Goal: Information Seeking & Learning: Learn about a topic

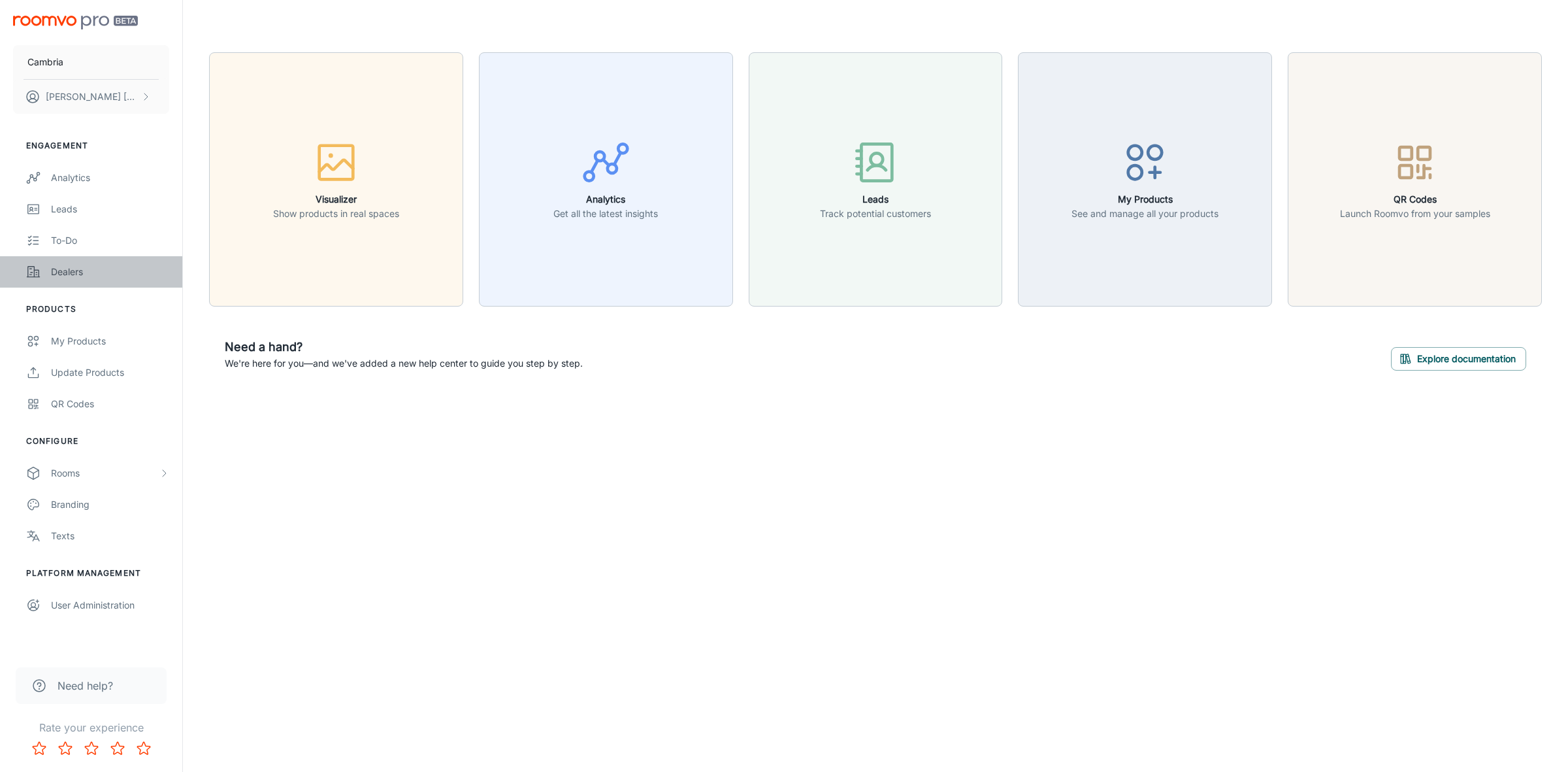
click at [69, 265] on div "Dealers" at bounding box center [110, 271] width 119 height 15
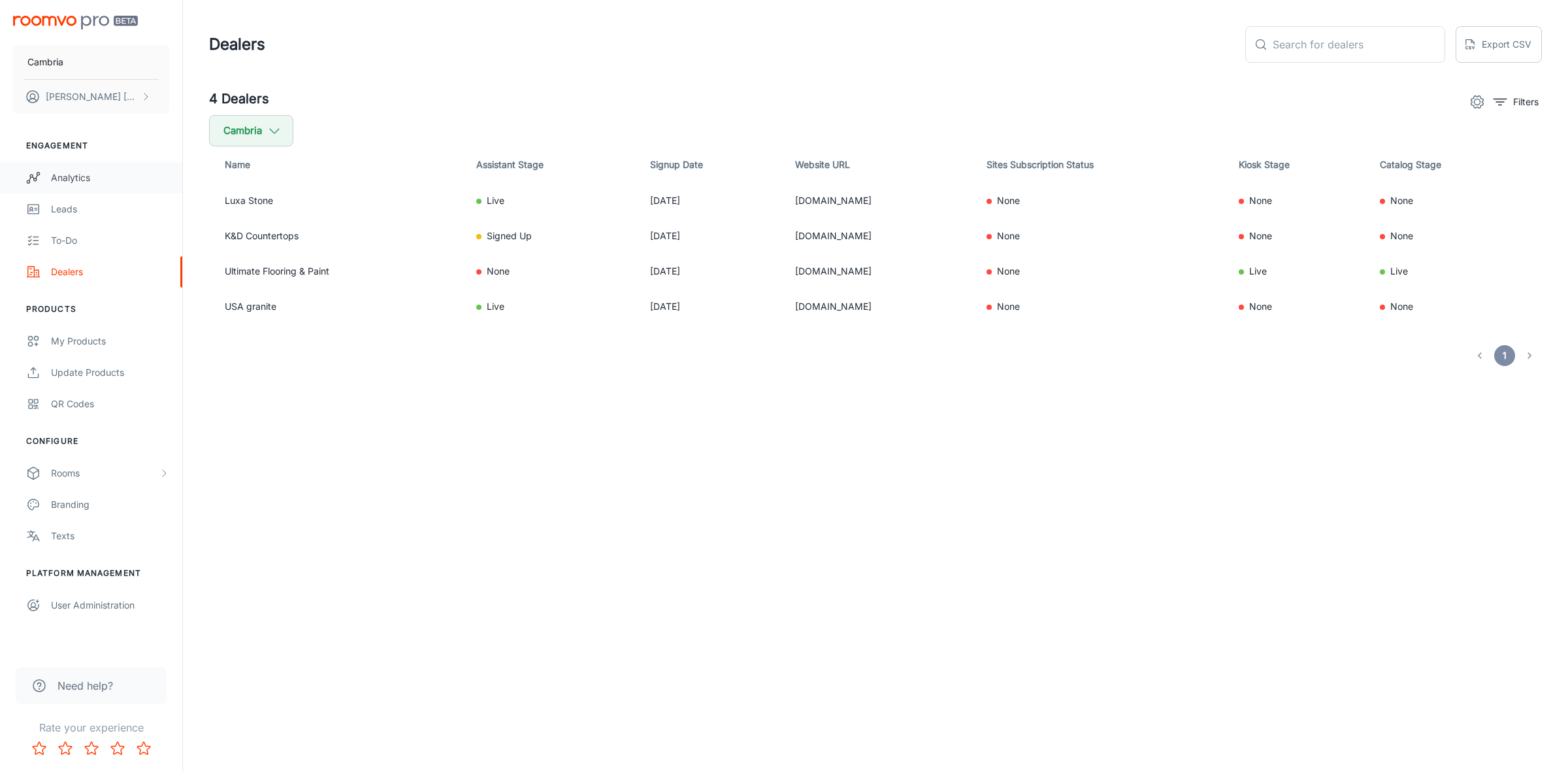
click at [70, 174] on div "Analytics" at bounding box center [110, 177] width 119 height 15
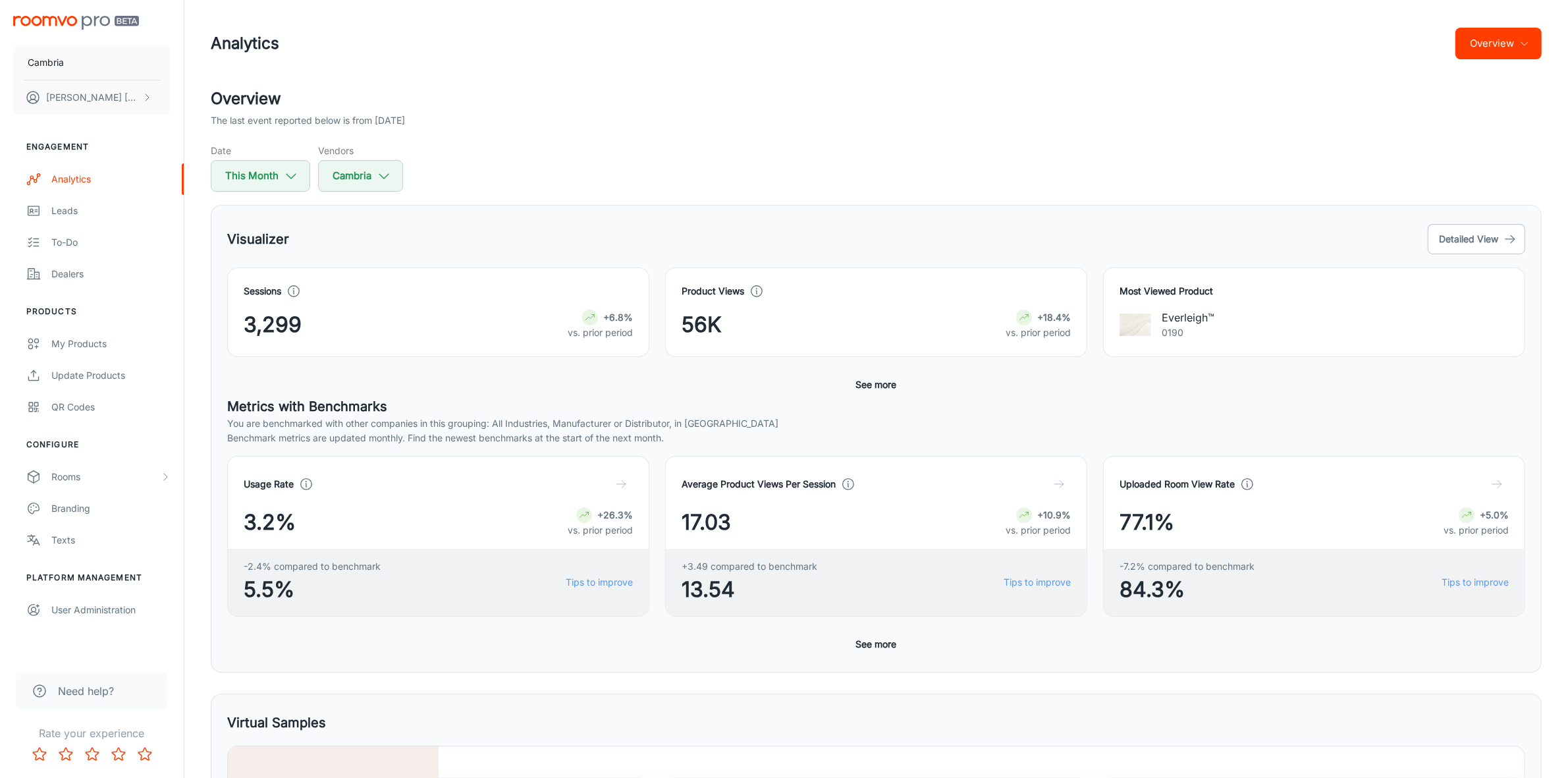
click at [1527, 43] on icon "button" at bounding box center [1525, 43] width 11 height 11
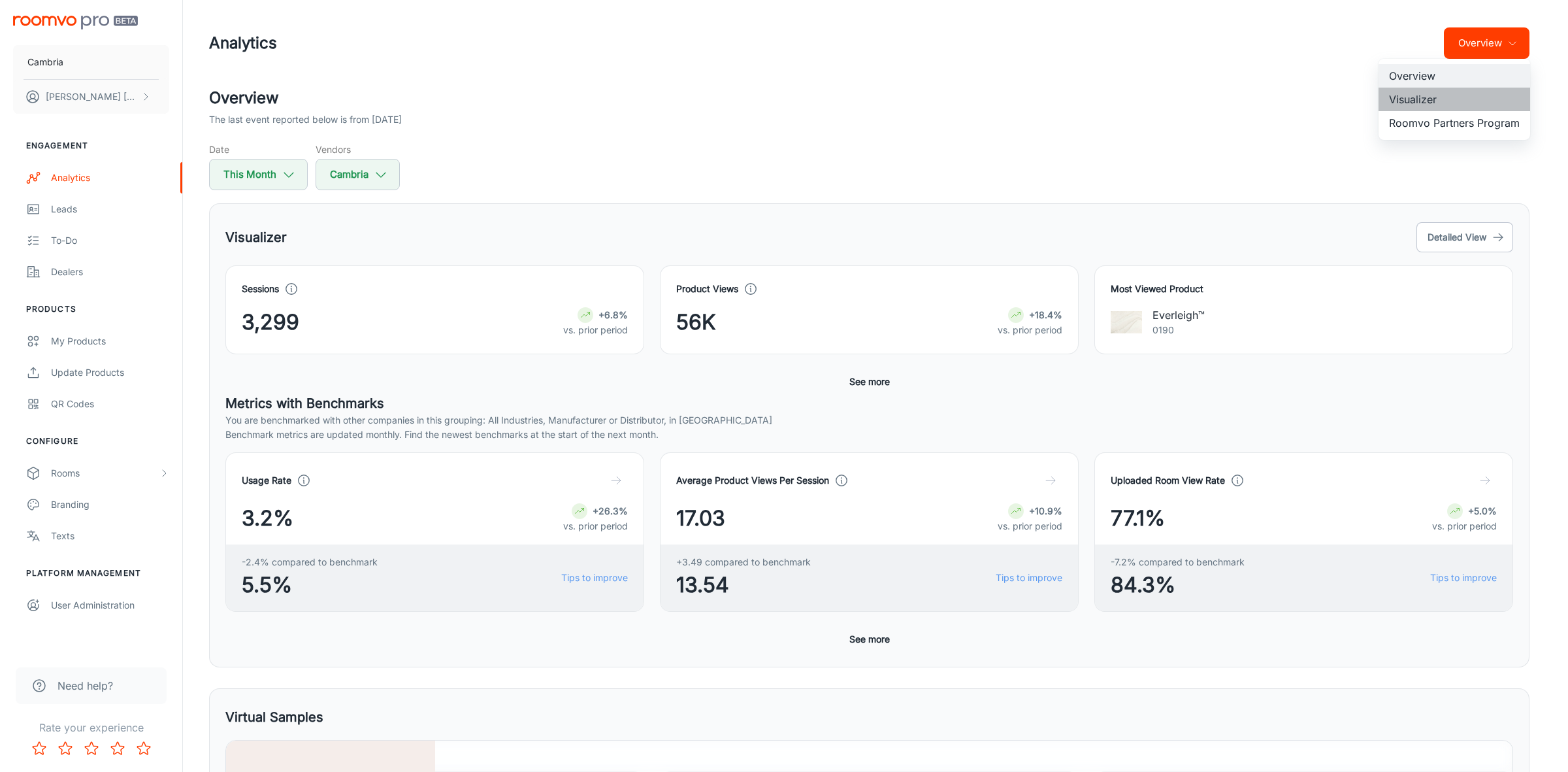
click at [1405, 96] on li "Visualizer" at bounding box center [1454, 99] width 152 height 23
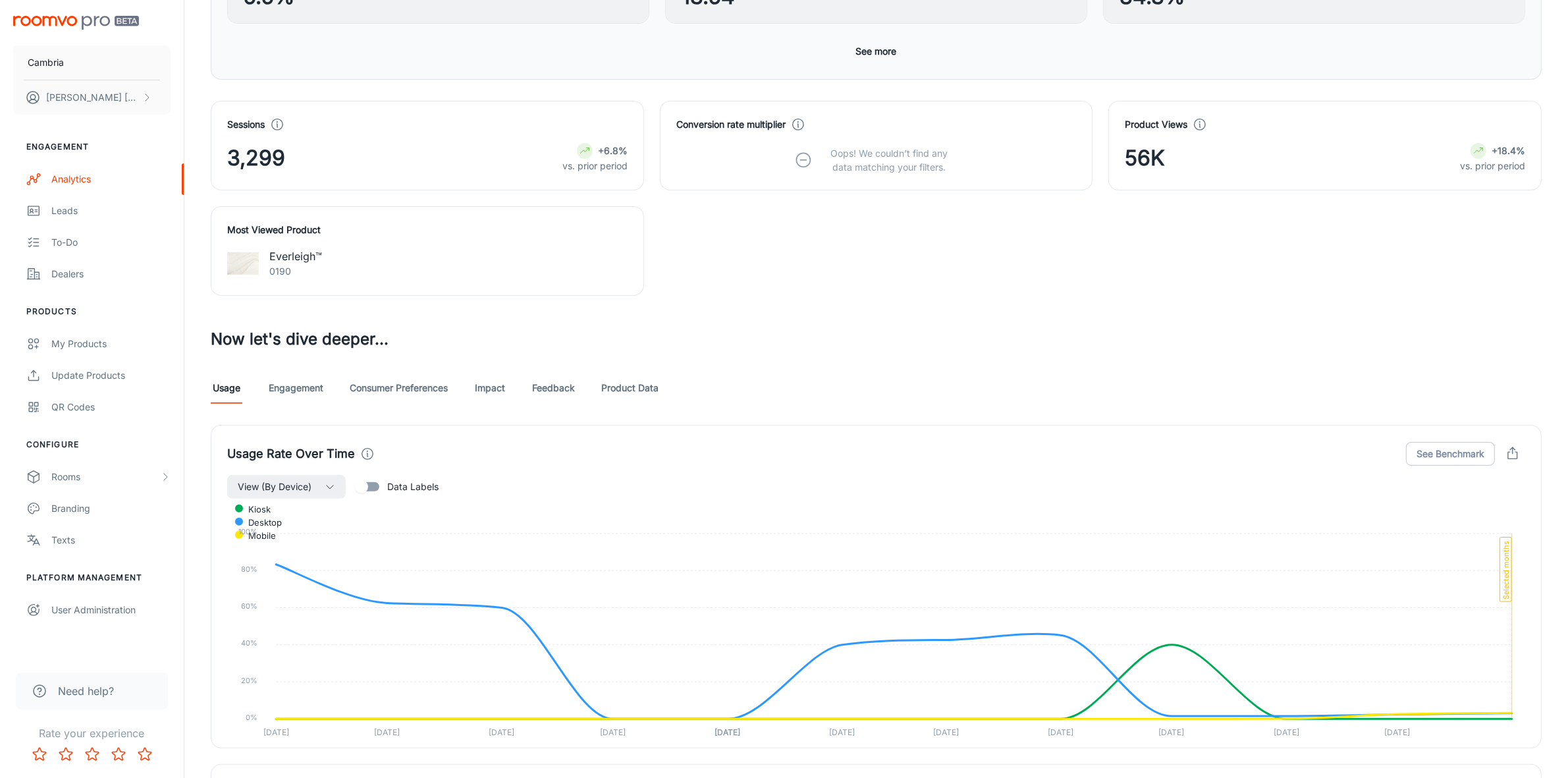
scroll to position [658, 0]
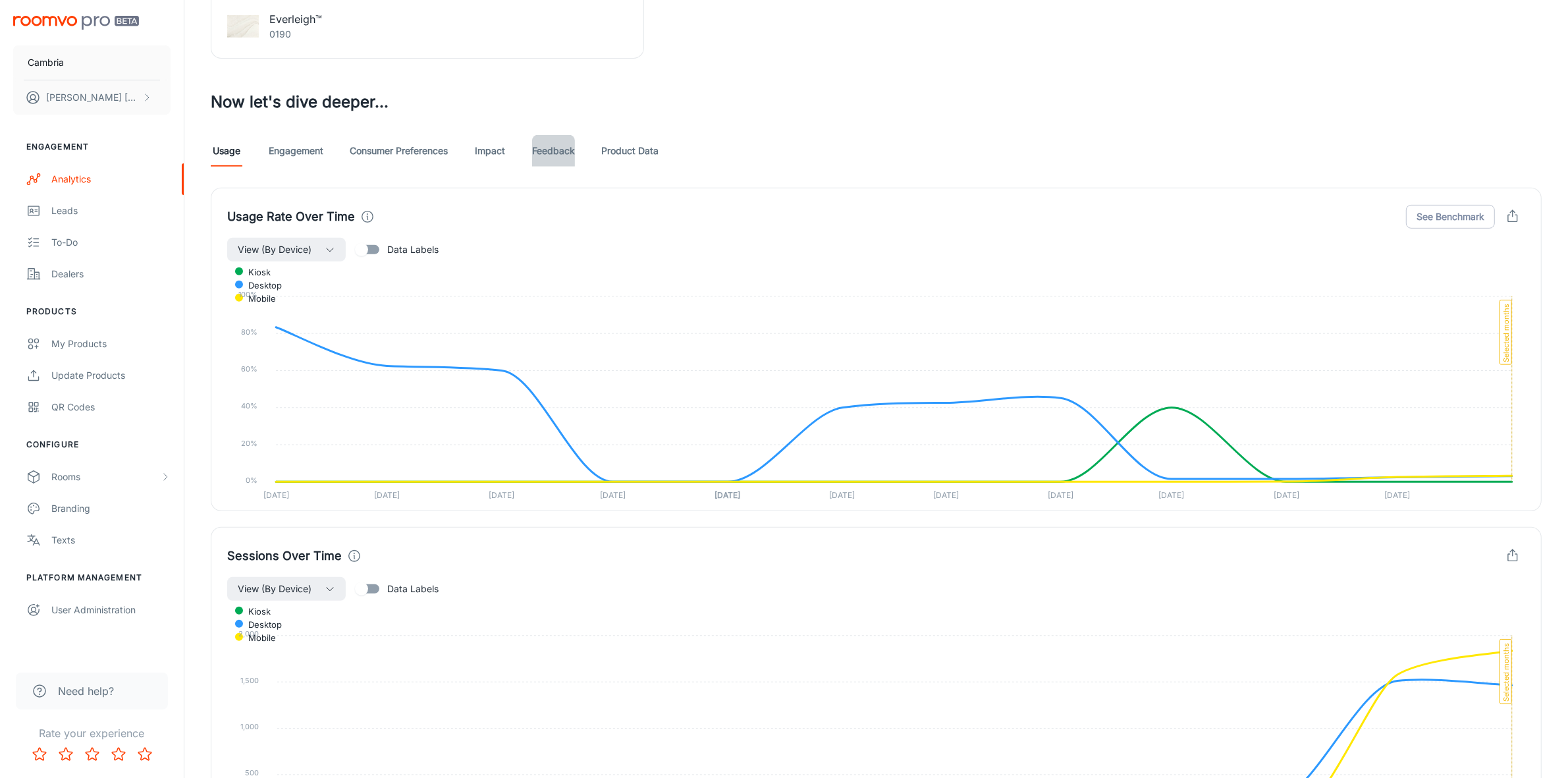
click at [557, 150] on link "Feedback" at bounding box center [554, 151] width 43 height 31
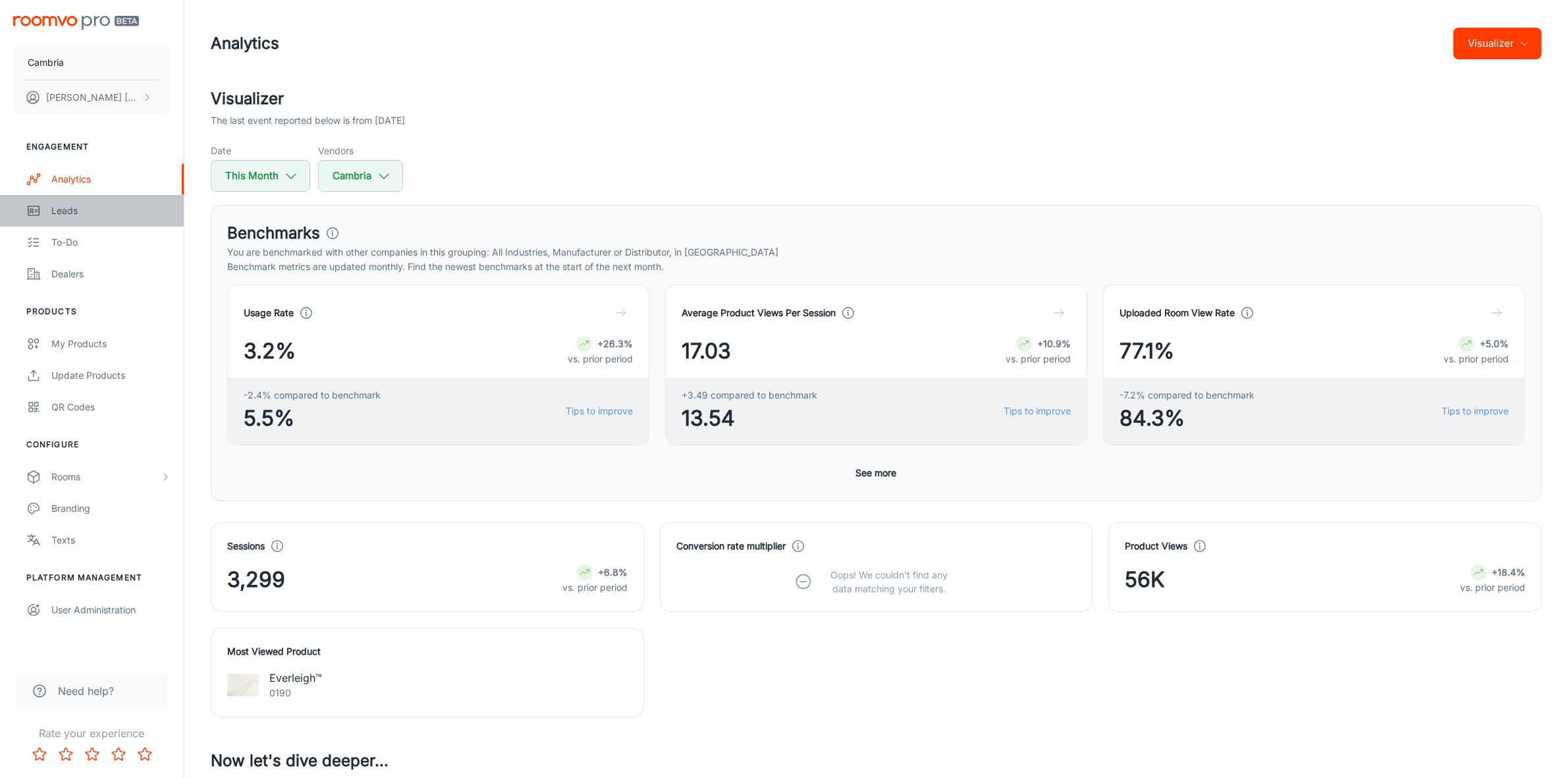
click at [65, 204] on div "Leads" at bounding box center [111, 211] width 120 height 15
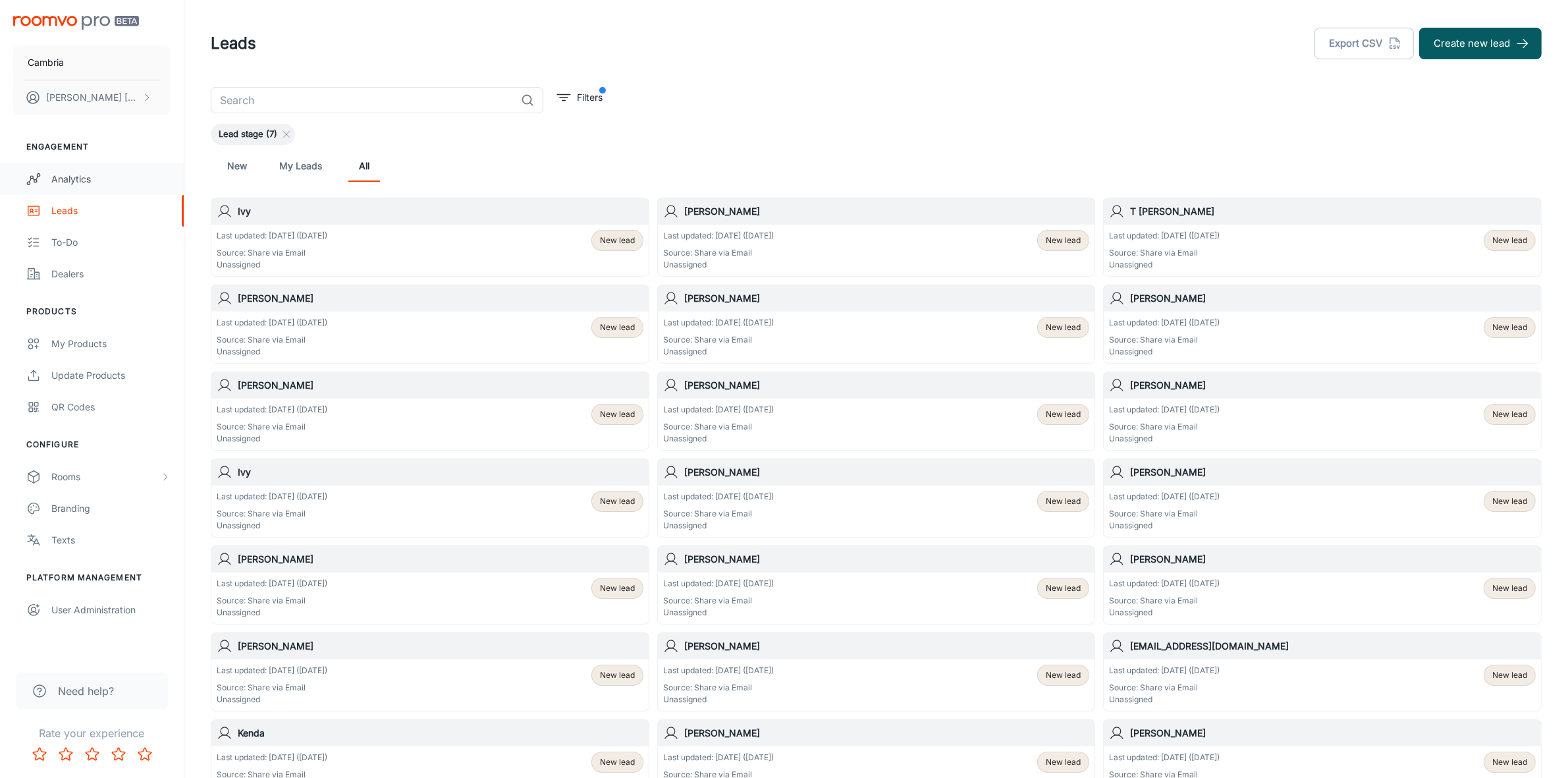
click at [64, 172] on div "Analytics" at bounding box center [111, 178] width 120 height 15
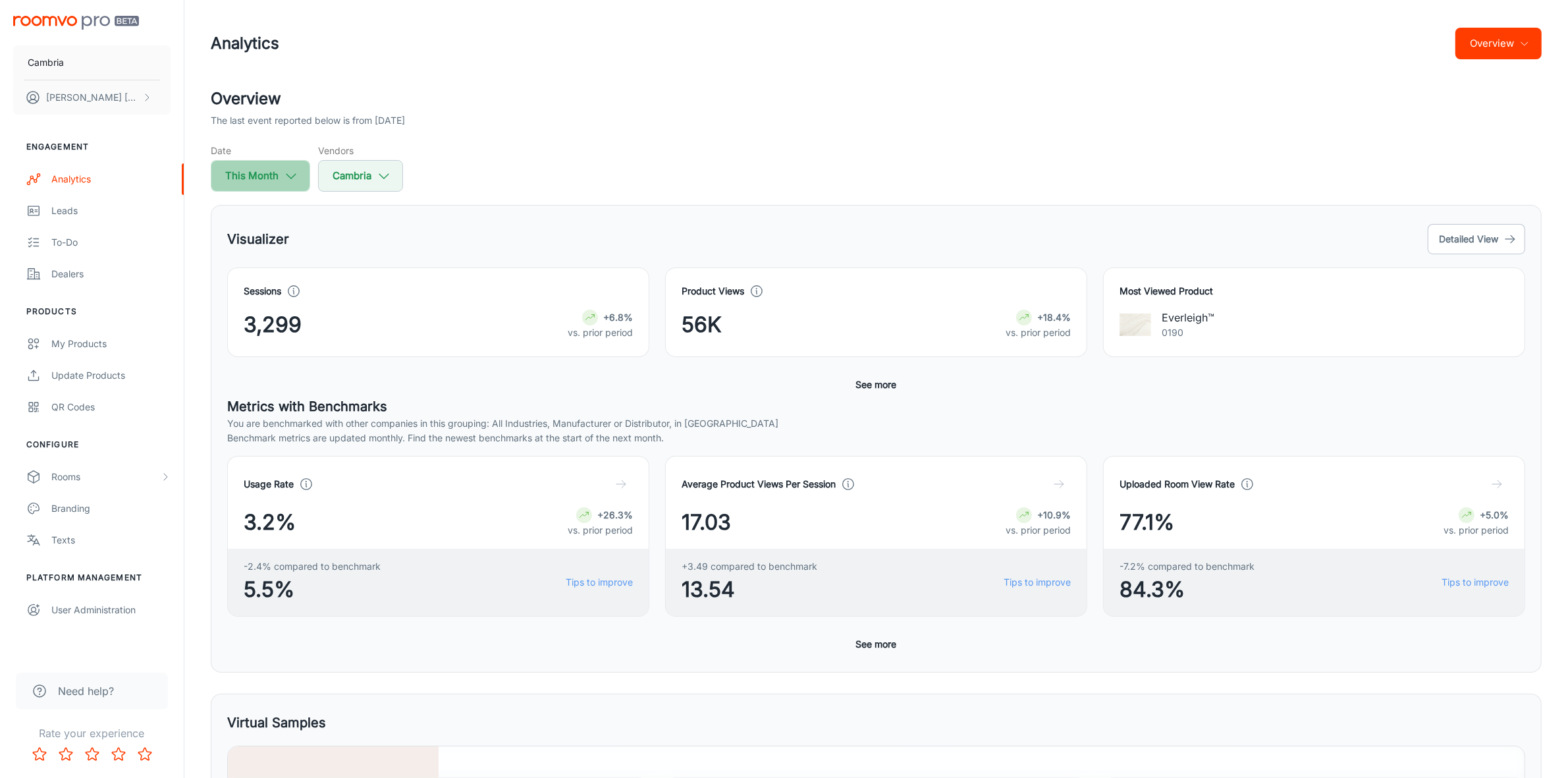
click at [294, 182] on icon "button" at bounding box center [291, 175] width 15 height 15
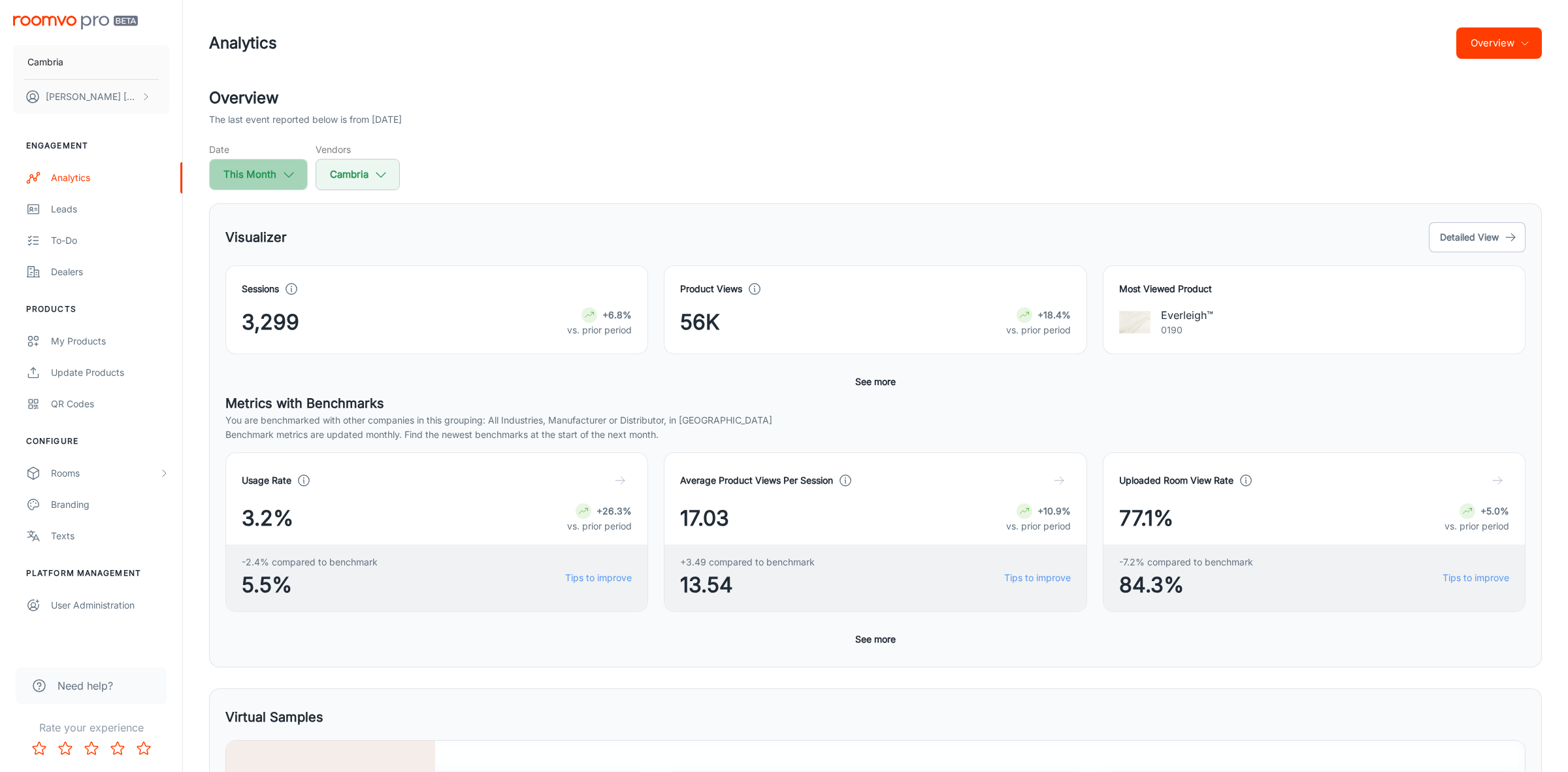
select select "7"
select select "2025"
select select "7"
select select "2025"
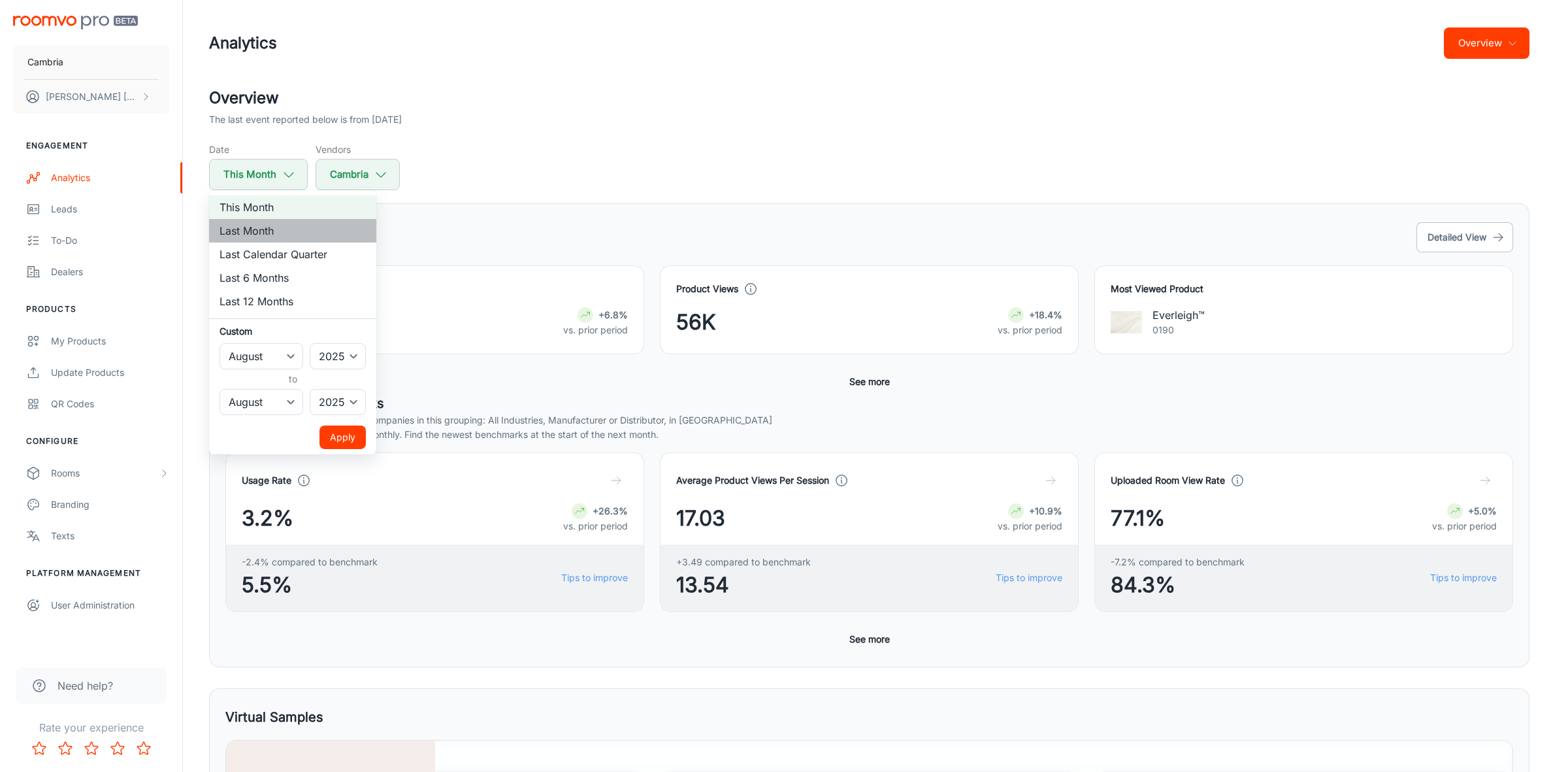
click at [266, 227] on li "Last Month" at bounding box center [293, 230] width 167 height 23
select select "6"
click at [350, 438] on button "Apply" at bounding box center [343, 438] width 47 height 23
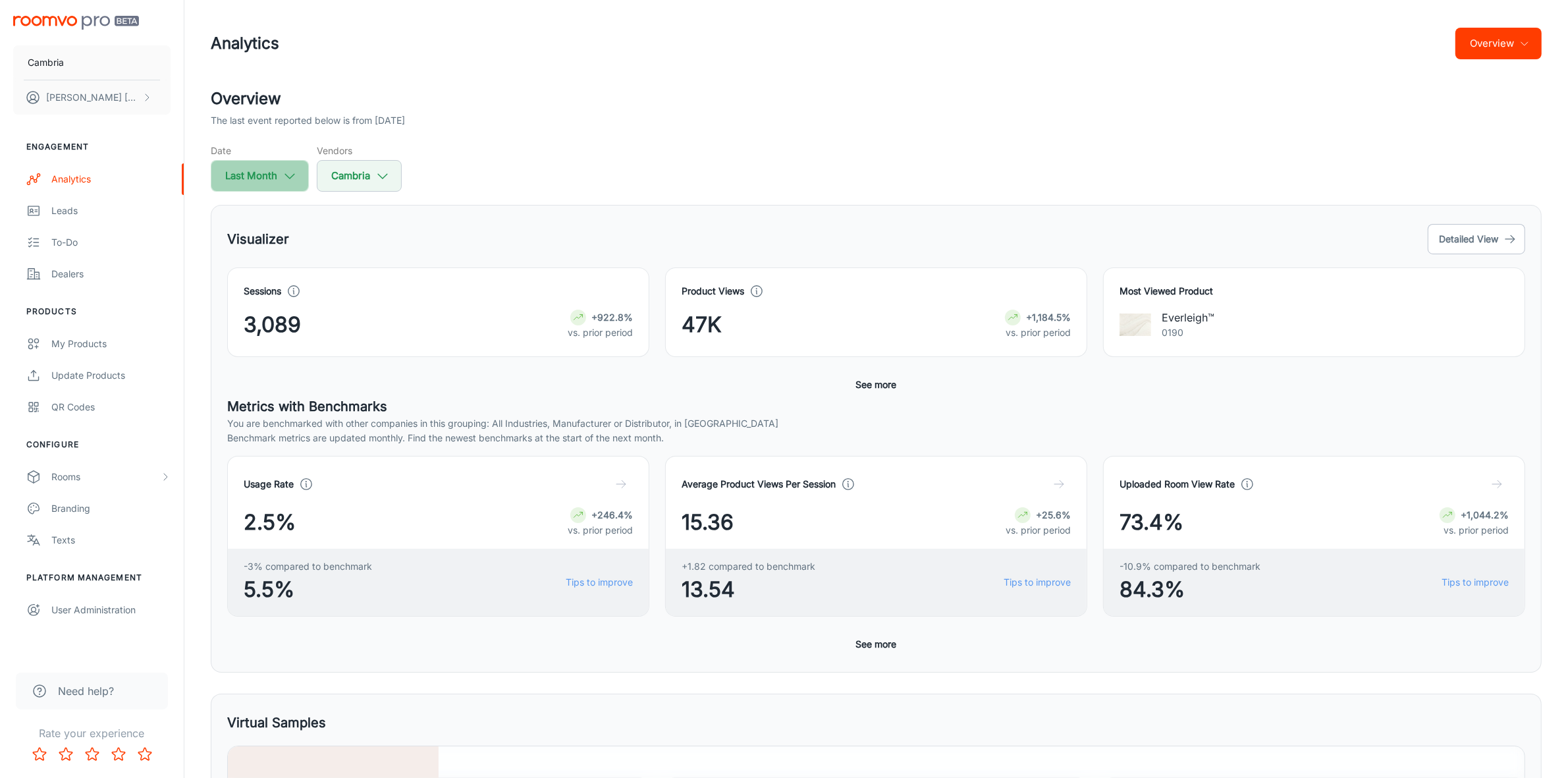
click at [298, 171] on button "Last Month" at bounding box center [260, 175] width 98 height 31
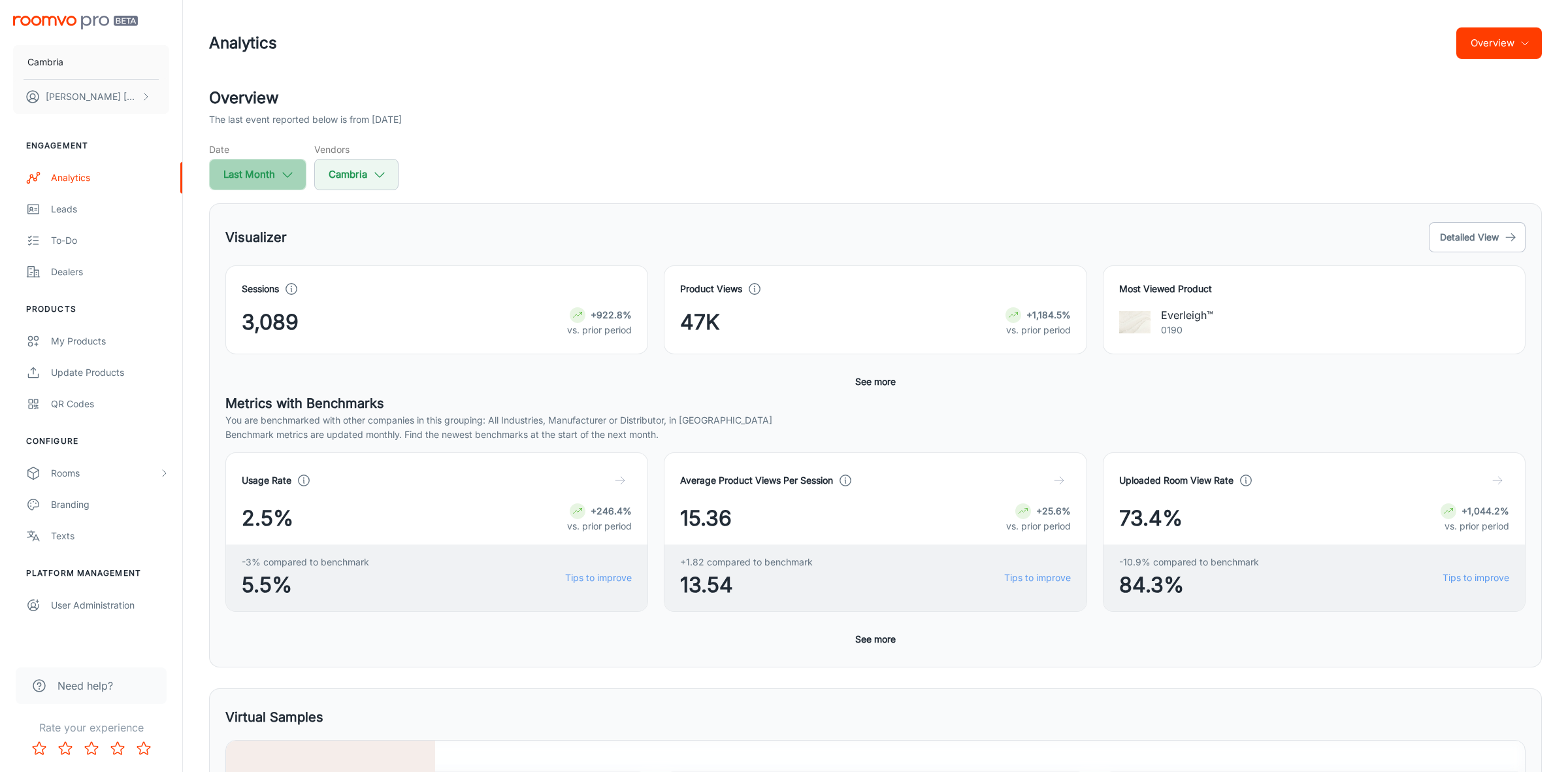
select select "6"
select select "2025"
select select "6"
select select "2025"
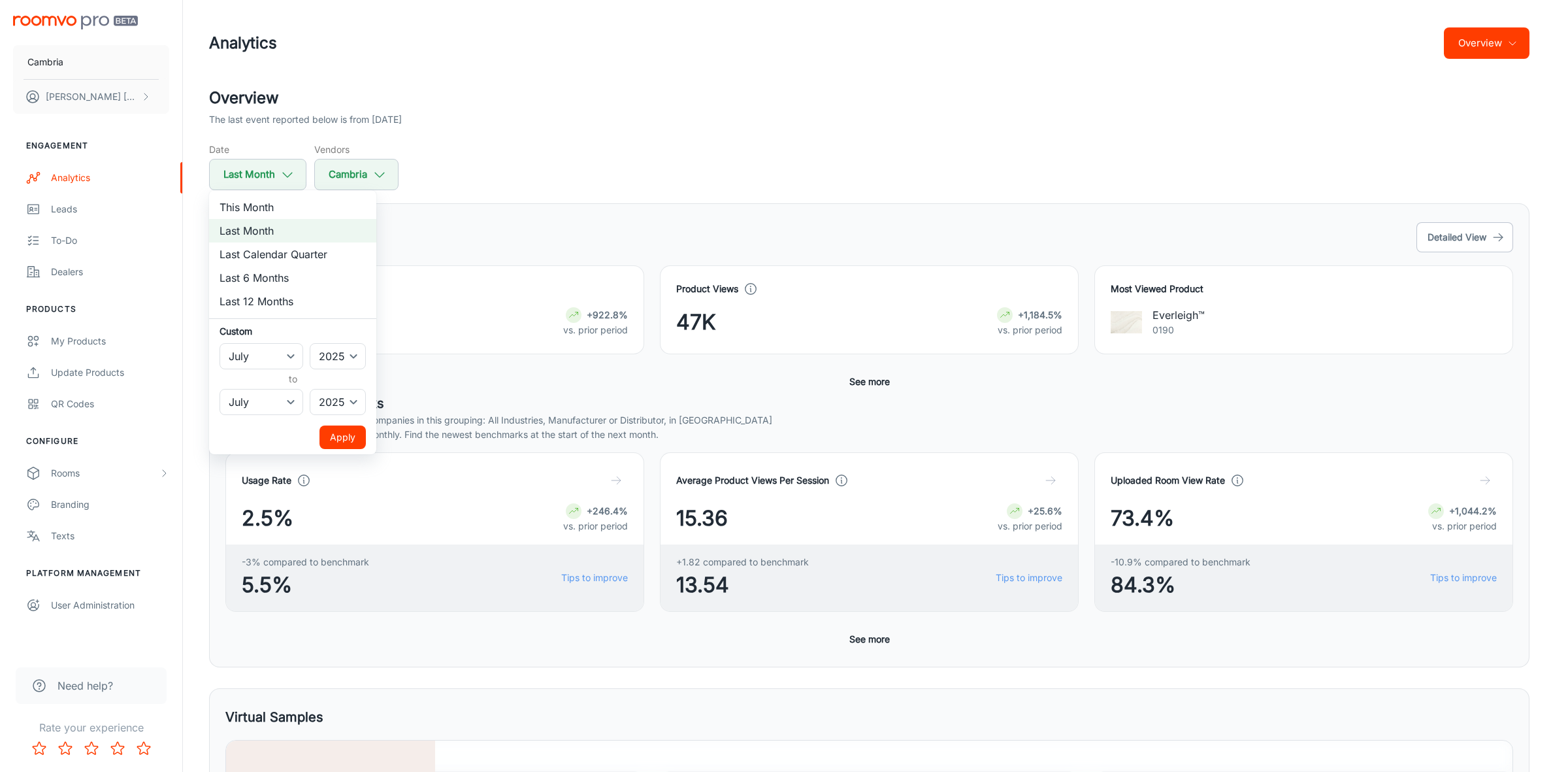
click at [282, 211] on li "This Month" at bounding box center [293, 207] width 167 height 23
select select "7"
click at [341, 441] on button "Apply" at bounding box center [343, 438] width 47 height 23
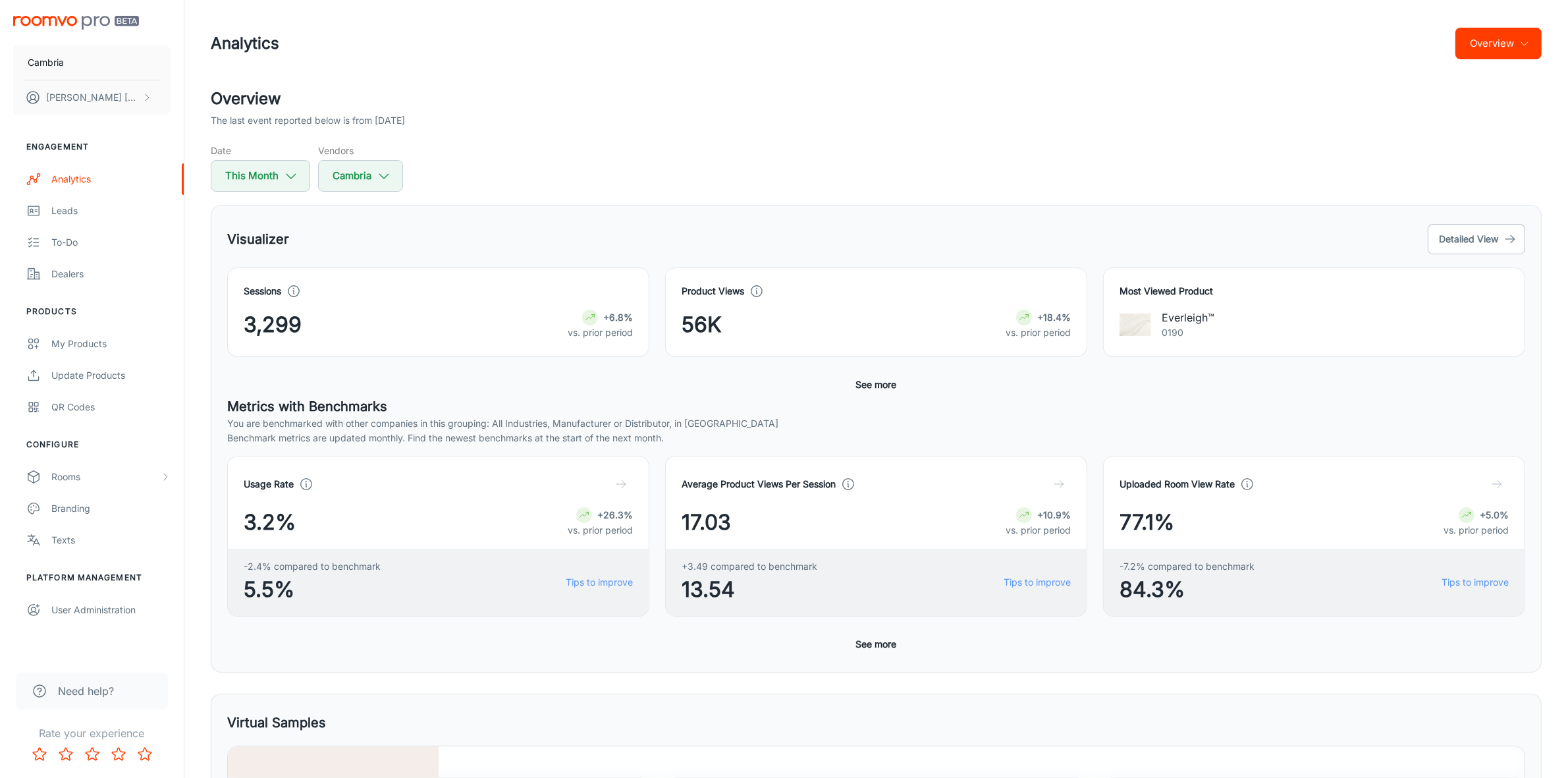
click at [907, 380] on div "Sessions 3,299 +6.8% vs. prior period Product Views 56K +18.4% vs. prior period…" at bounding box center [876, 332] width 1298 height 129
click at [891, 380] on button "See more" at bounding box center [876, 384] width 51 height 24
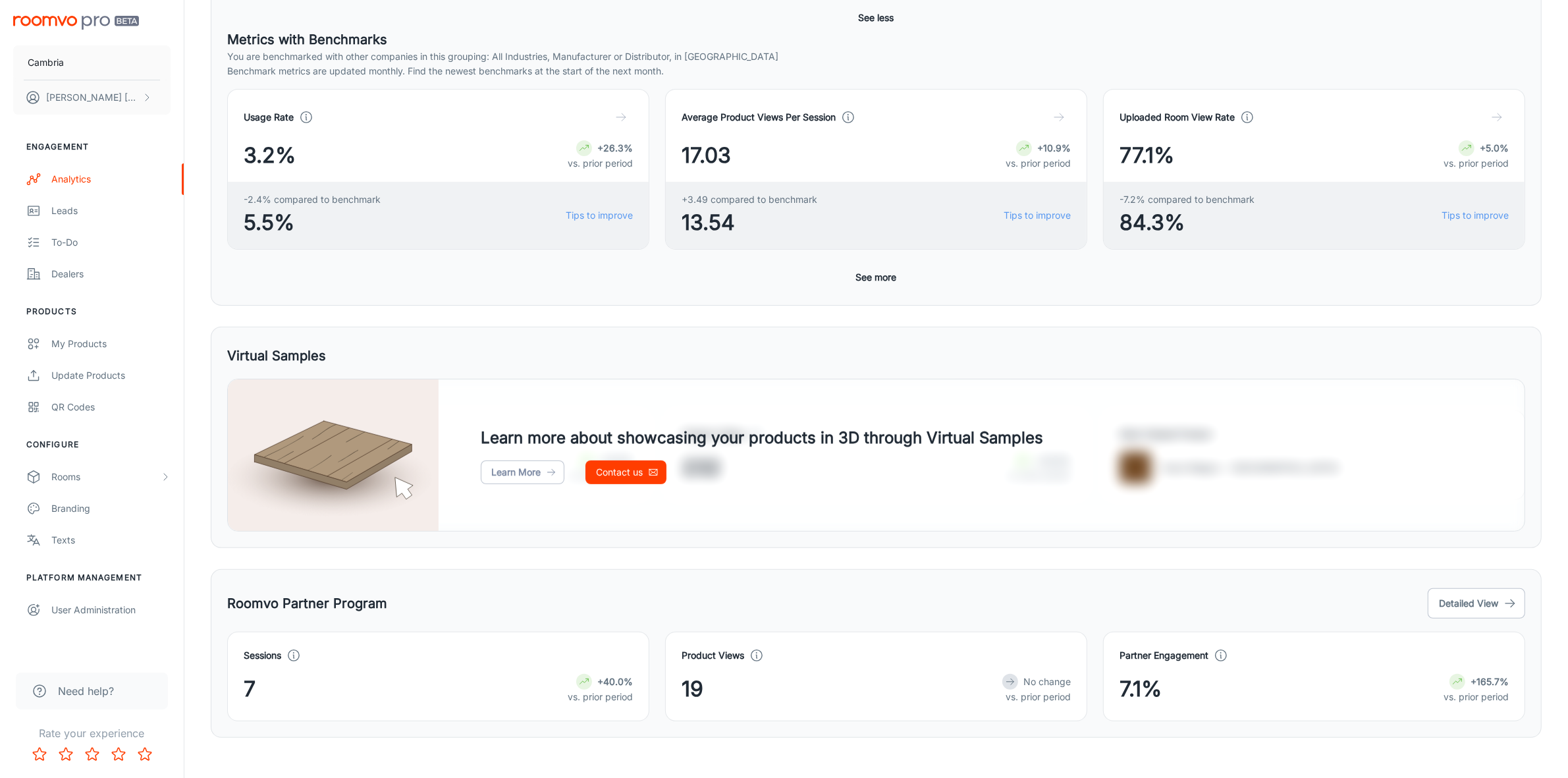
scroll to position [487, 0]
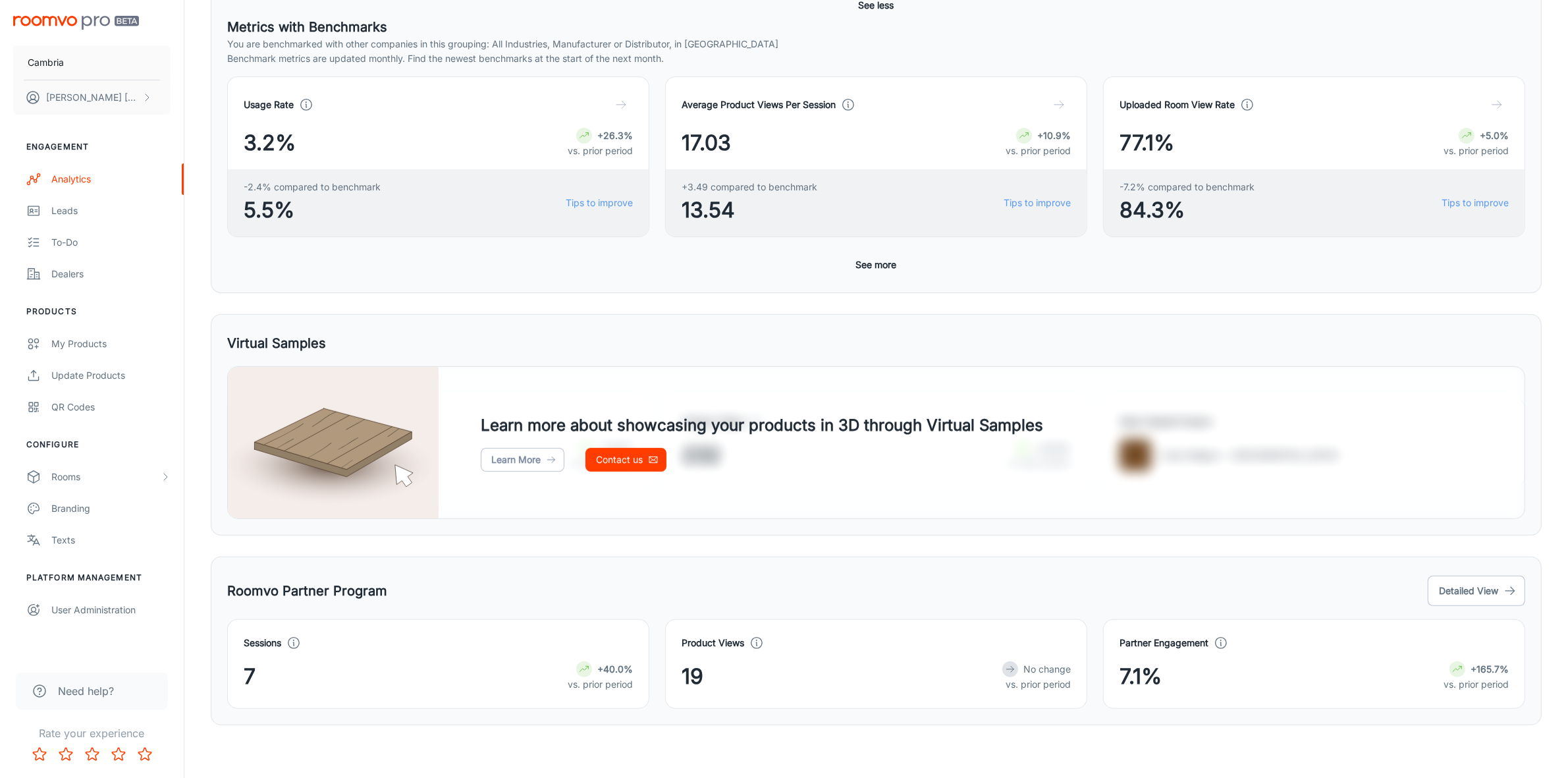
click at [880, 267] on button "See more" at bounding box center [876, 265] width 51 height 24
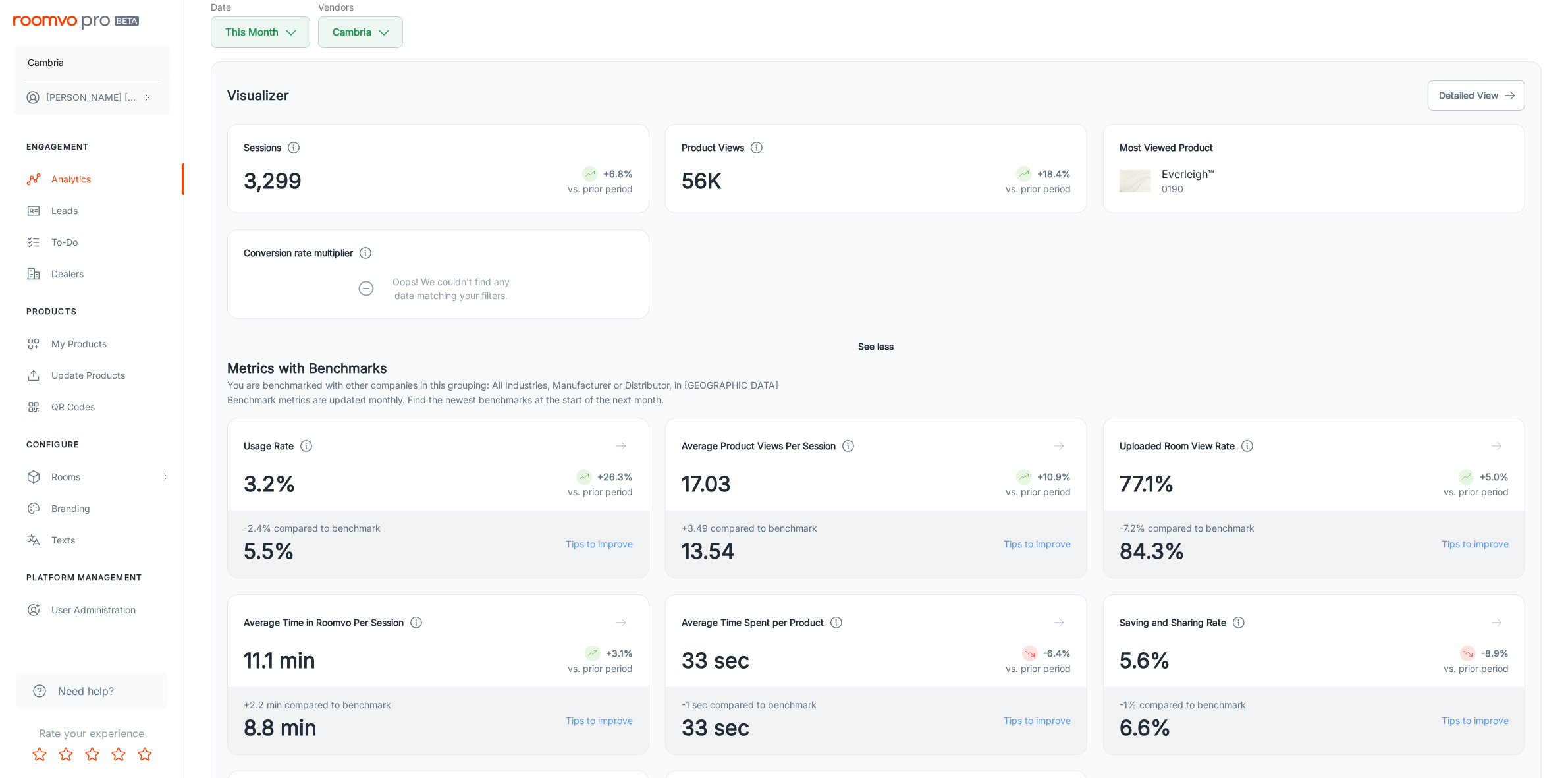
scroll to position [0, 0]
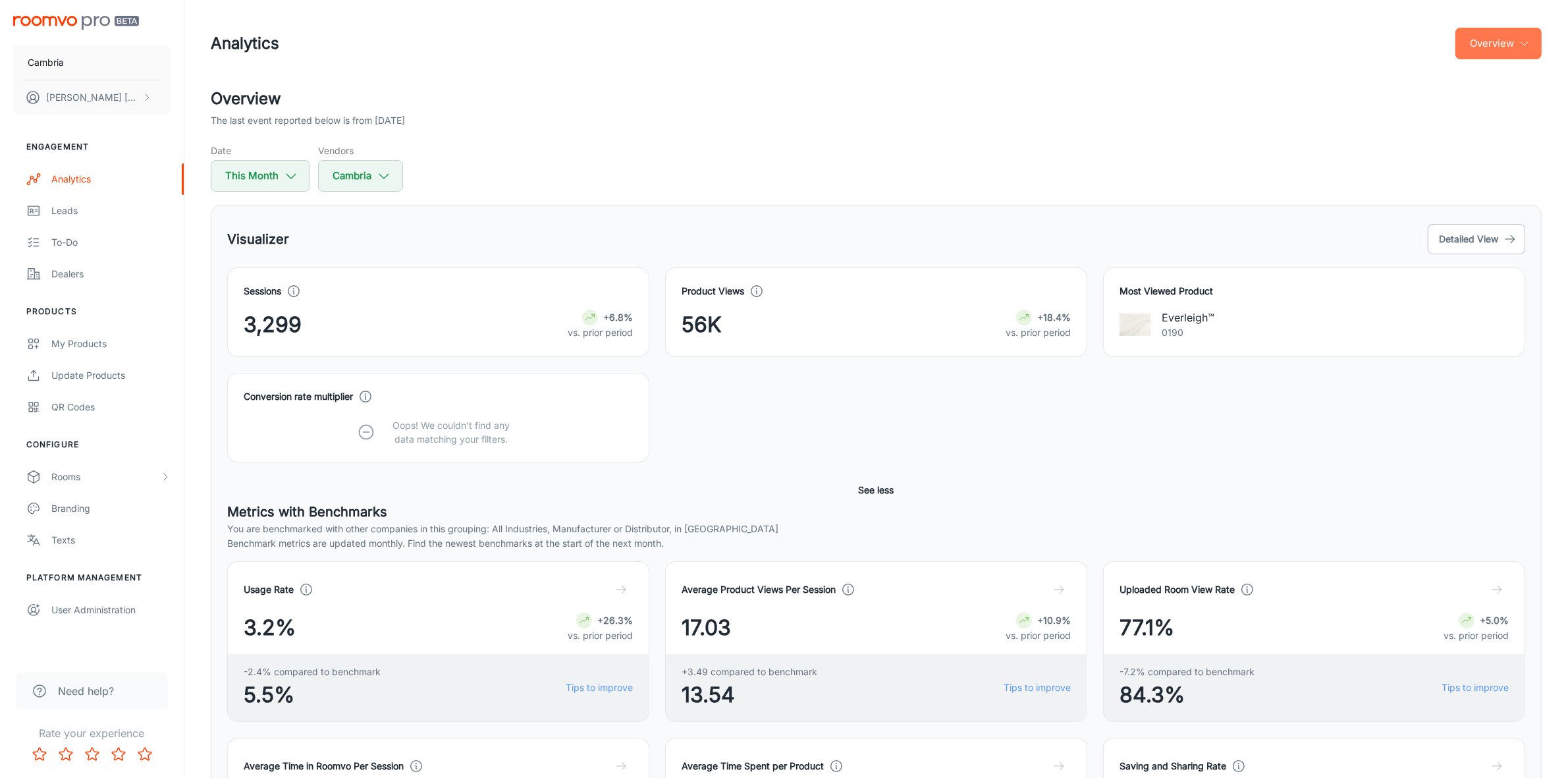
click at [1507, 31] on button "Overview" at bounding box center [1498, 43] width 86 height 31
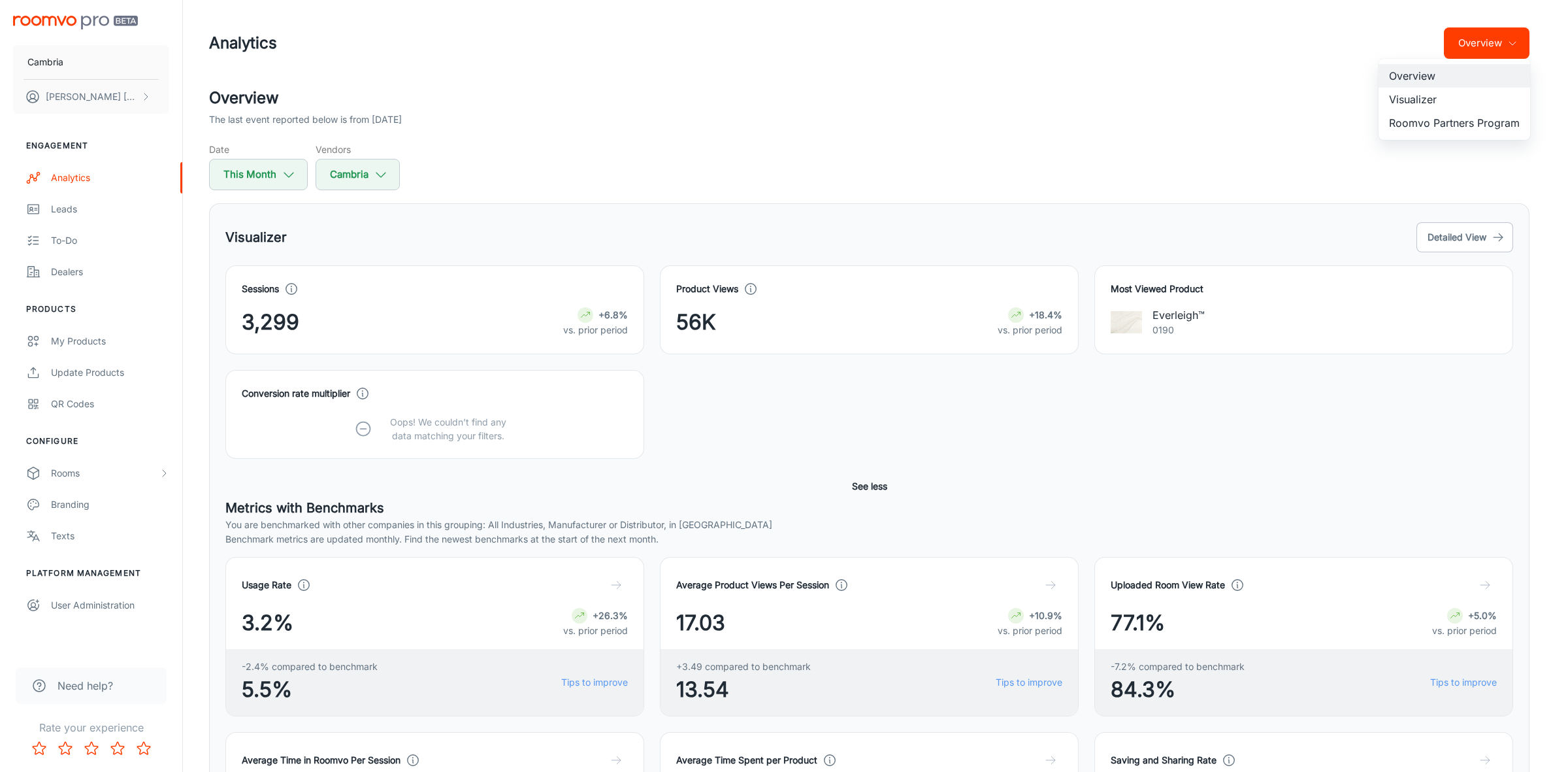
click at [1444, 124] on li "Roomvo Partners Program" at bounding box center [1454, 123] width 152 height 23
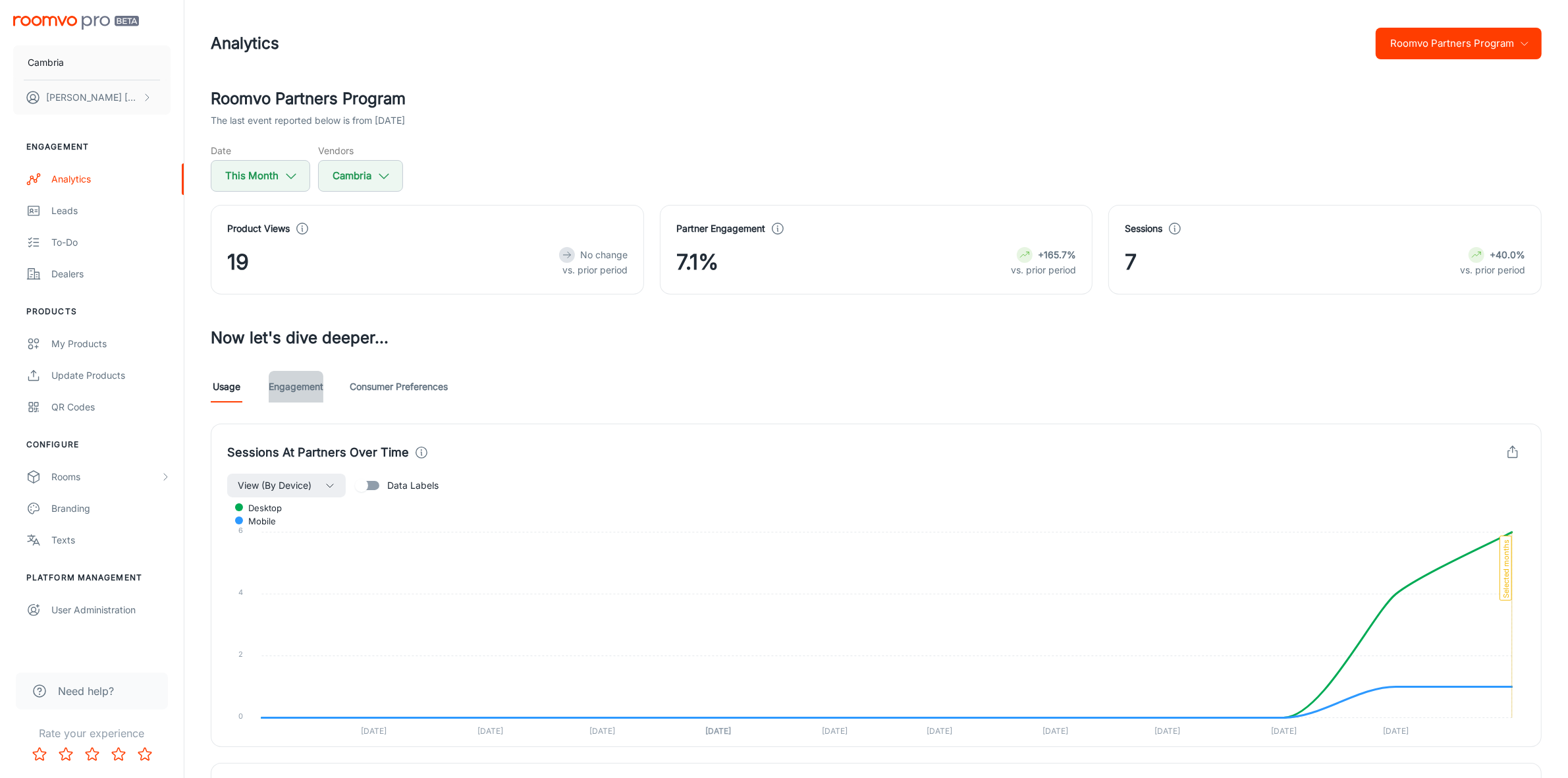
click at [303, 383] on link "Engagement" at bounding box center [296, 386] width 55 height 31
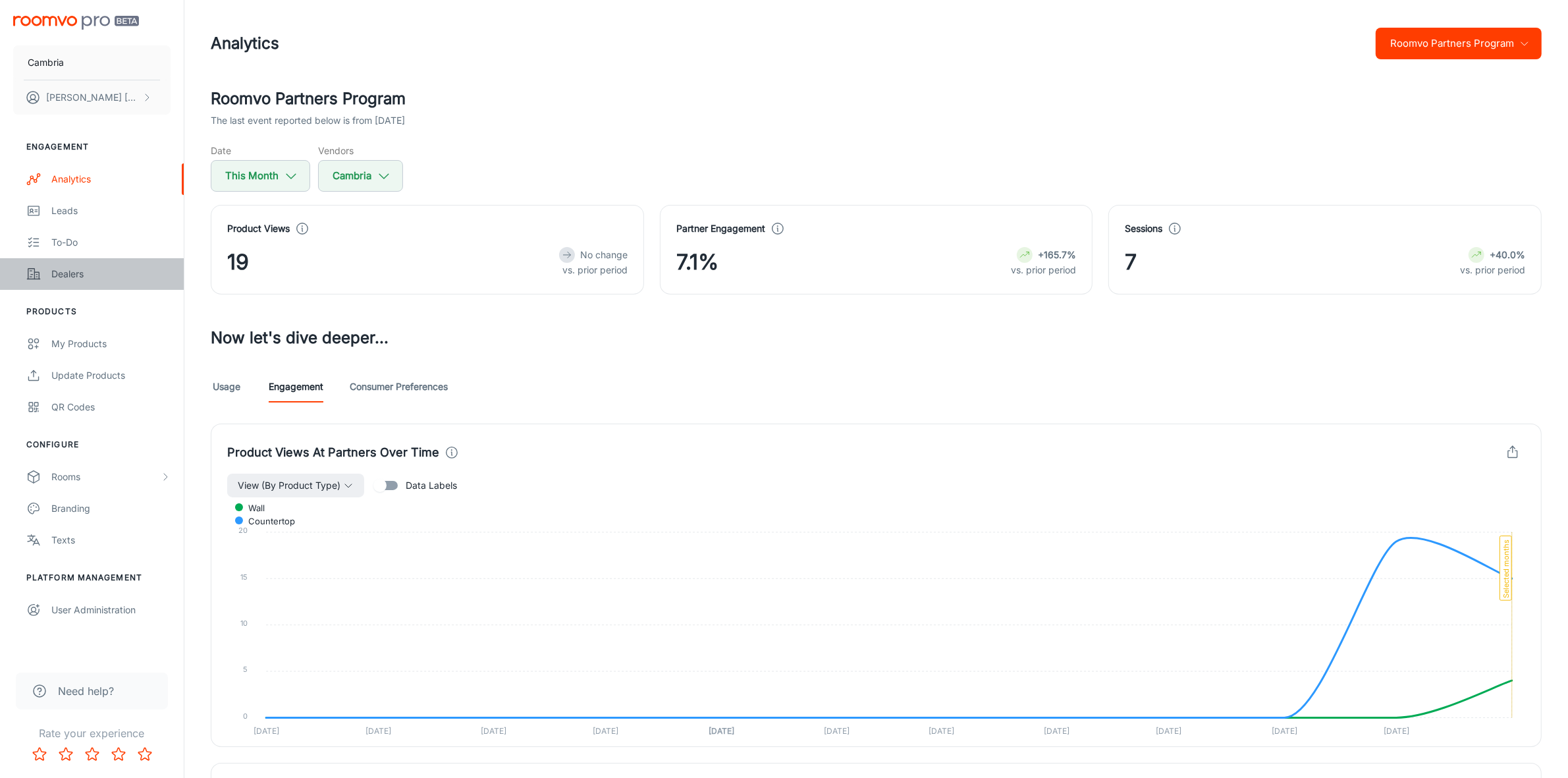
click at [64, 271] on div "Dealers" at bounding box center [111, 273] width 120 height 15
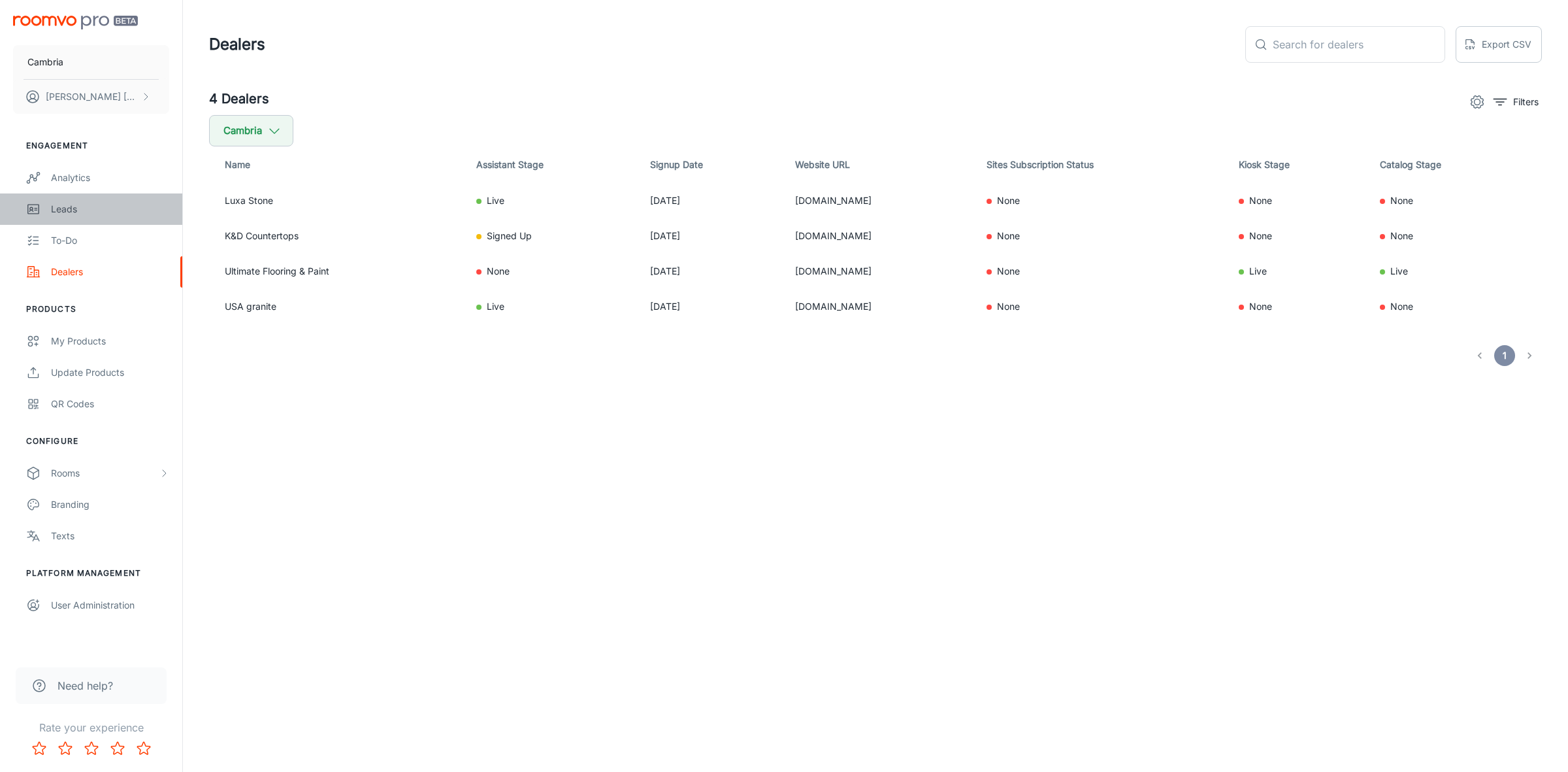
click at [82, 206] on div "Leads" at bounding box center [110, 209] width 119 height 15
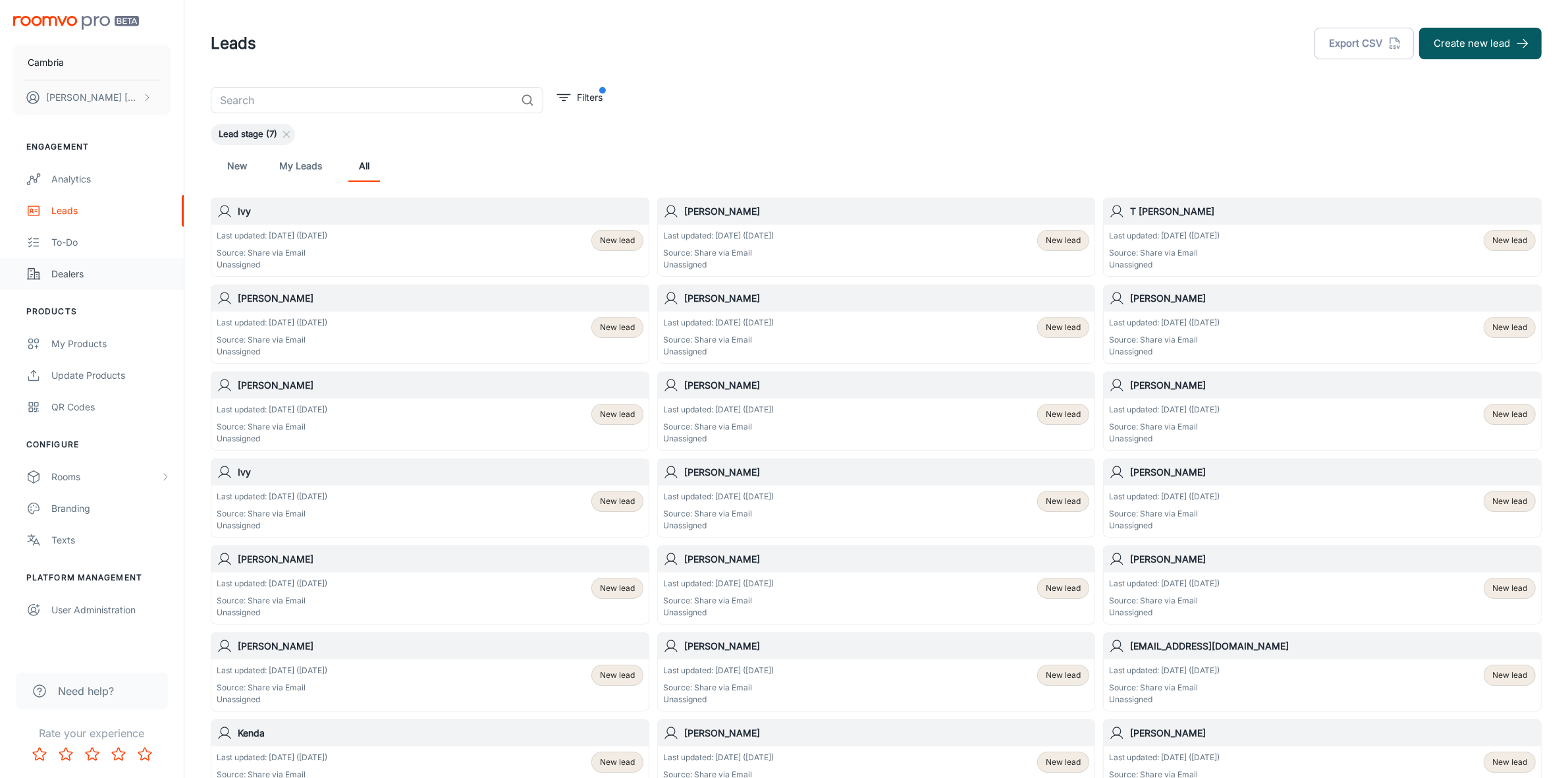
click at [85, 268] on div "Dealers" at bounding box center [111, 273] width 120 height 15
